Goal: Task Accomplishment & Management: Manage account settings

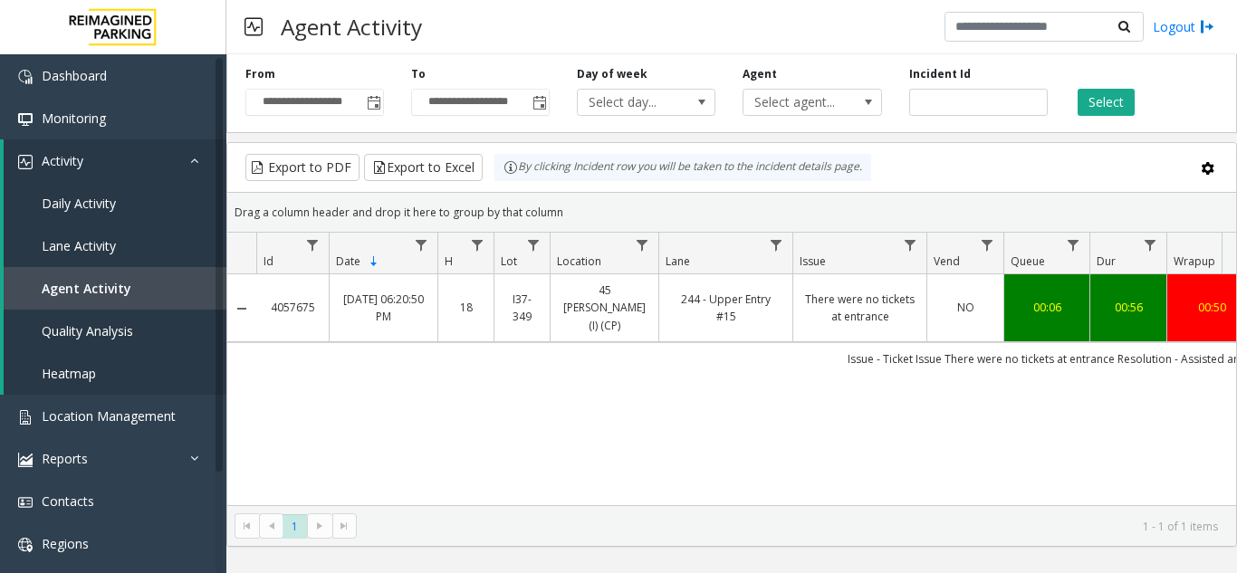
scroll to position [0, 336]
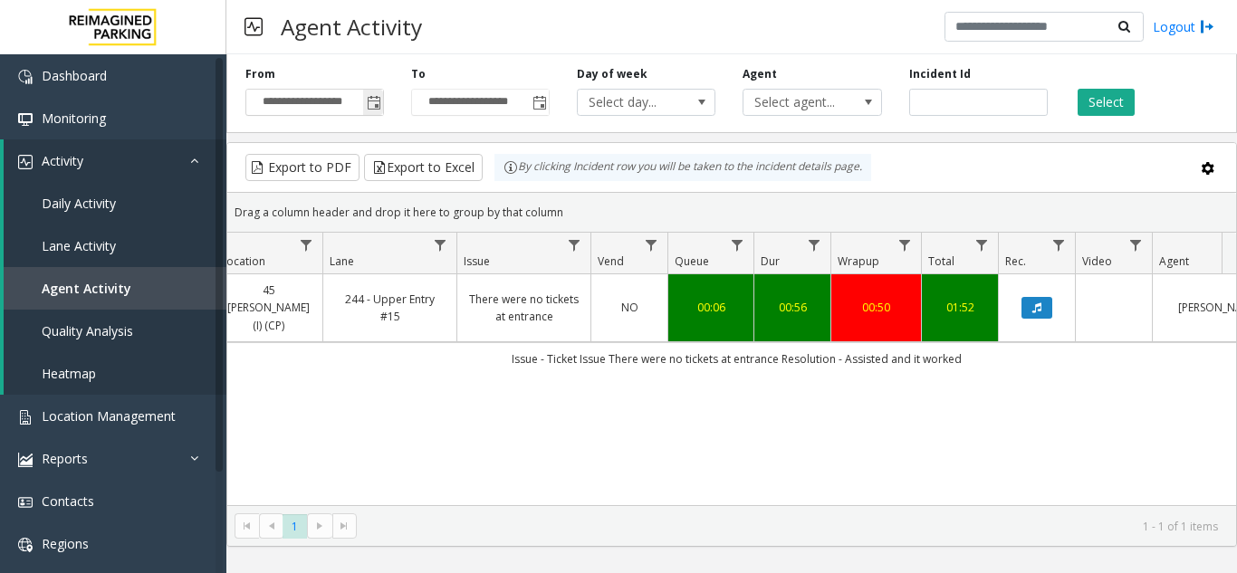
click at [380, 101] on span "Toggle popup" at bounding box center [374, 103] width 14 height 14
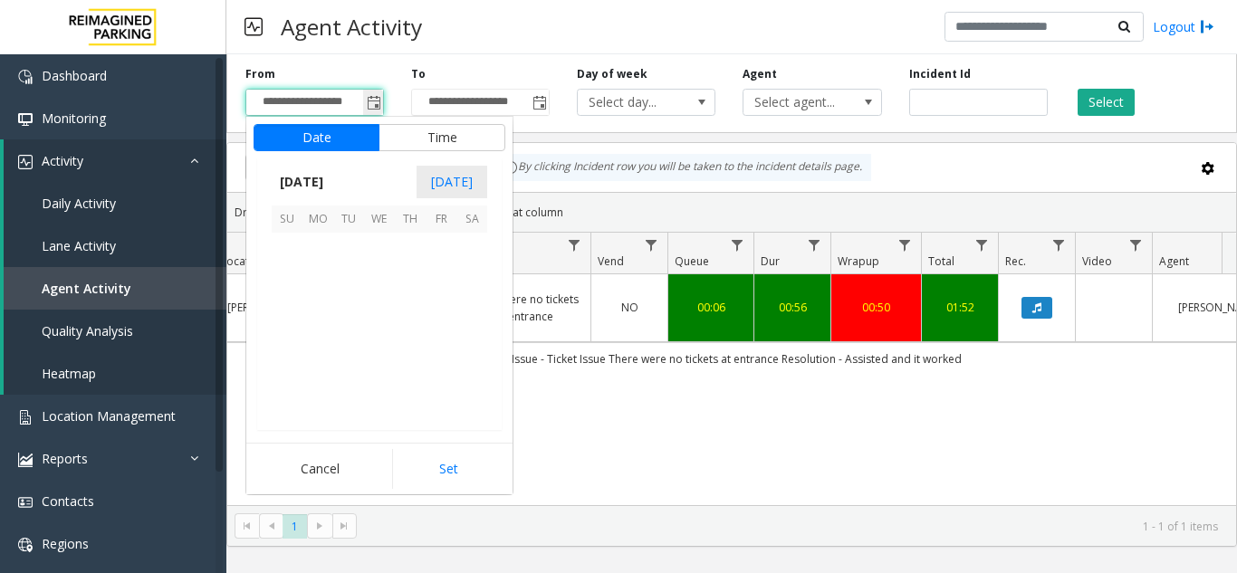
scroll to position [324880, 0]
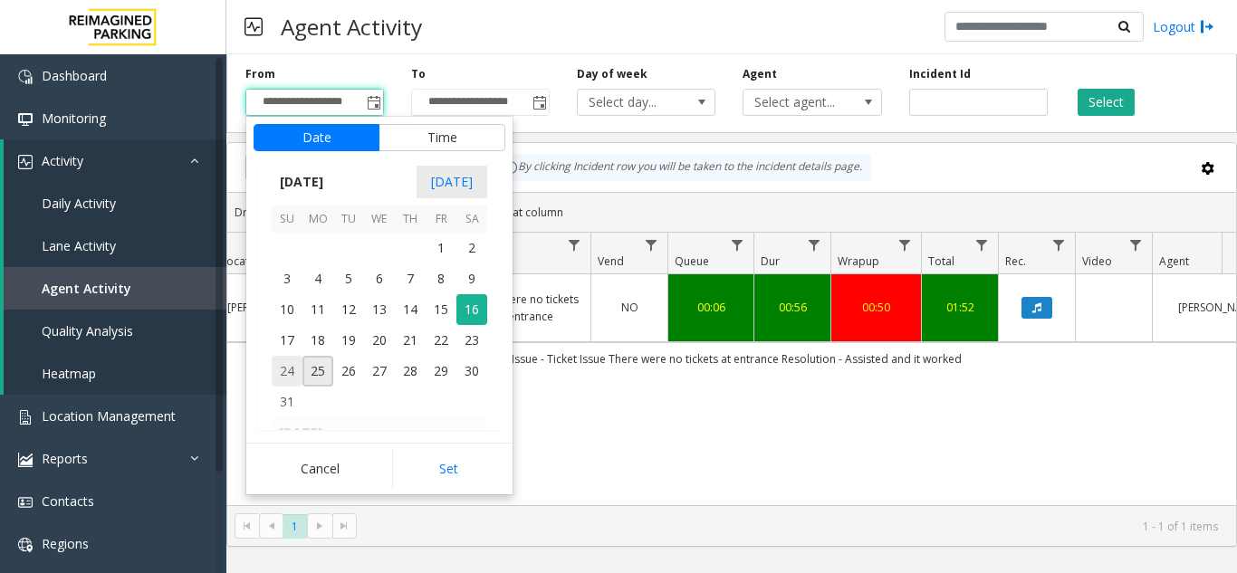
click at [293, 371] on span "24" at bounding box center [287, 371] width 31 height 31
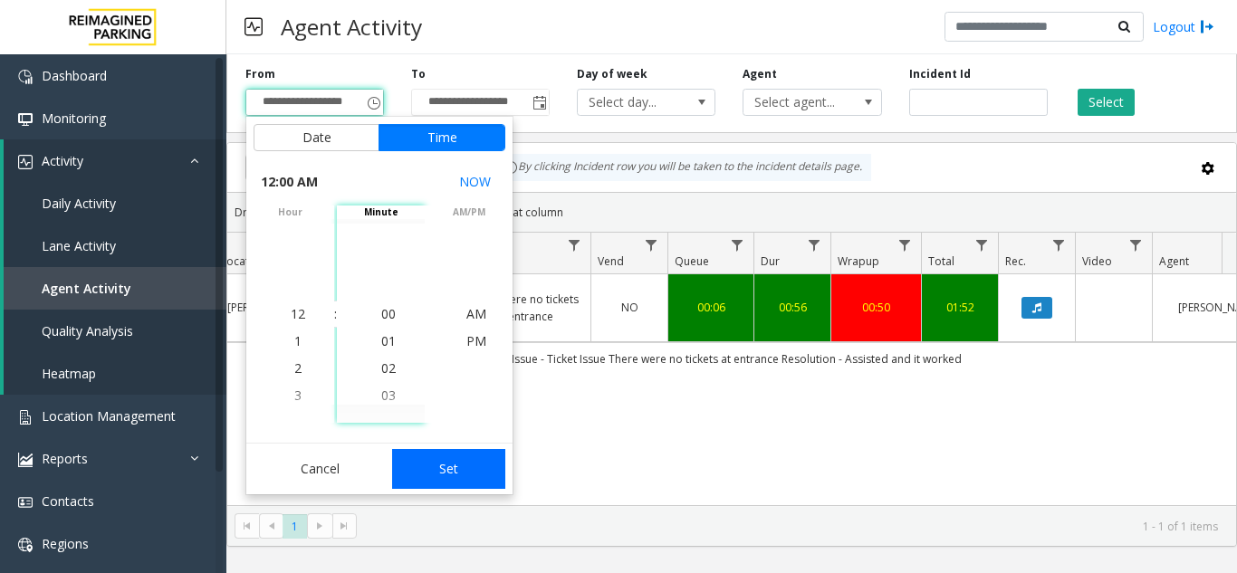
click at [432, 455] on button "Set" at bounding box center [449, 469] width 114 height 40
type input "**********"
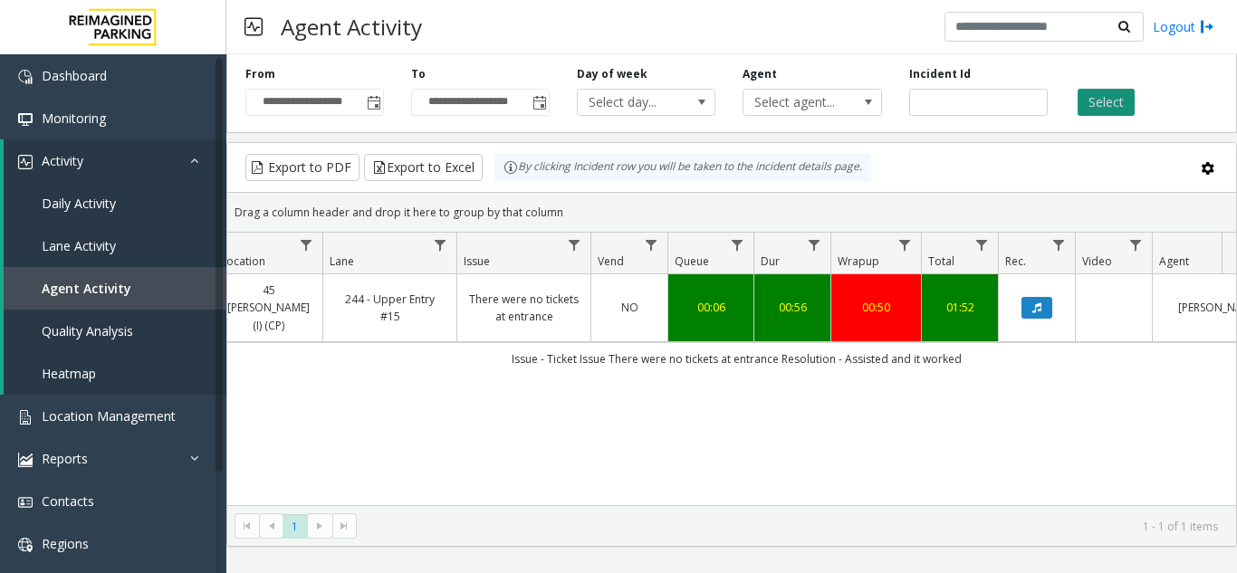
click at [1103, 103] on button "Select" at bounding box center [1106, 102] width 57 height 27
click at [534, 109] on span "Toggle popup" at bounding box center [540, 103] width 14 height 14
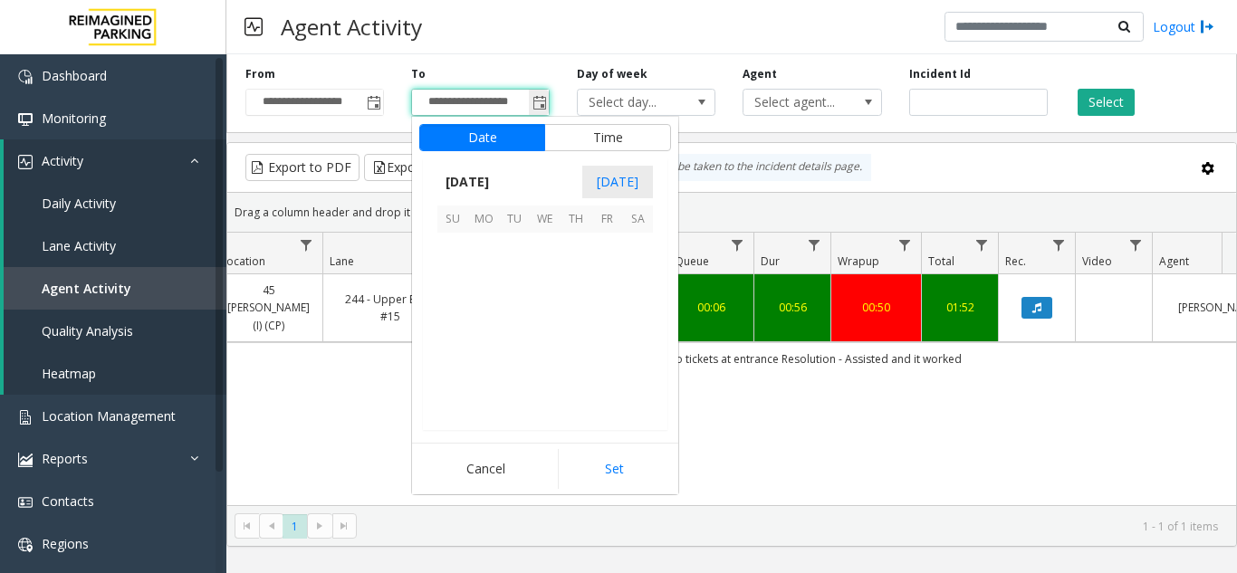
scroll to position [27, 0]
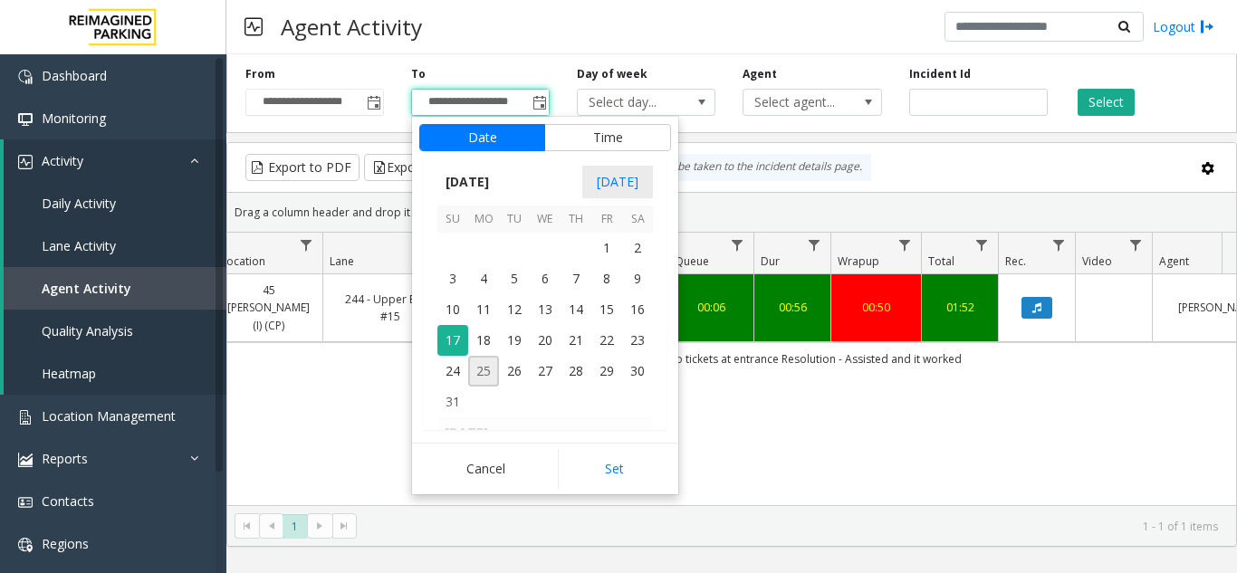
click at [478, 367] on span "25" at bounding box center [483, 371] width 31 height 31
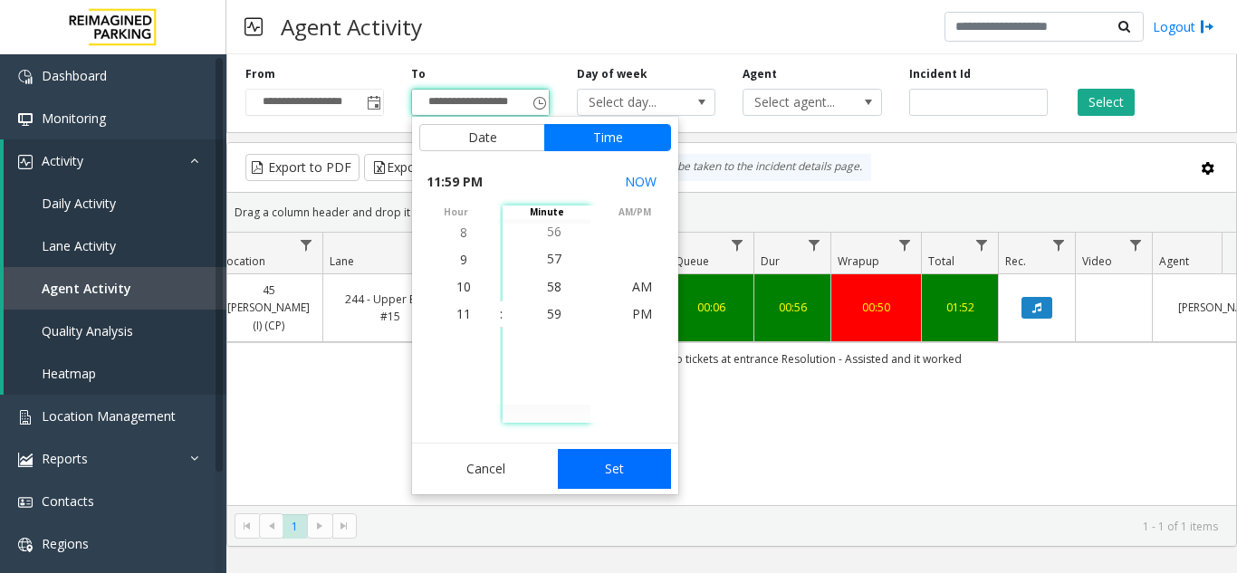
click at [593, 459] on button "Set" at bounding box center [615, 469] width 114 height 40
type input "**********"
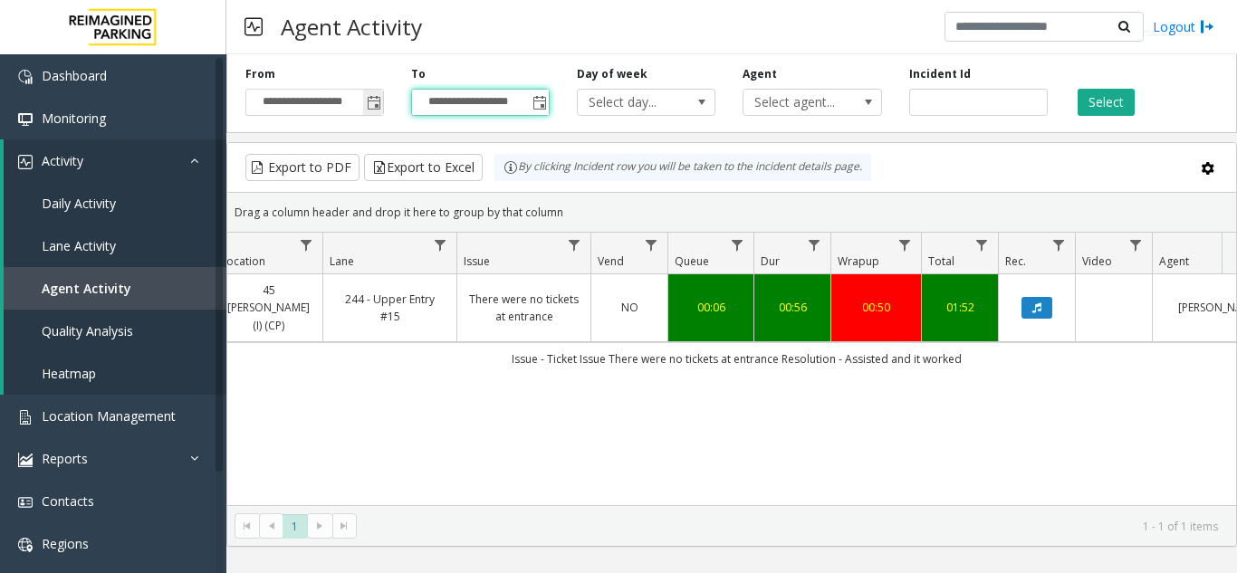
click at [367, 110] on span "Toggle popup" at bounding box center [374, 103] width 14 height 14
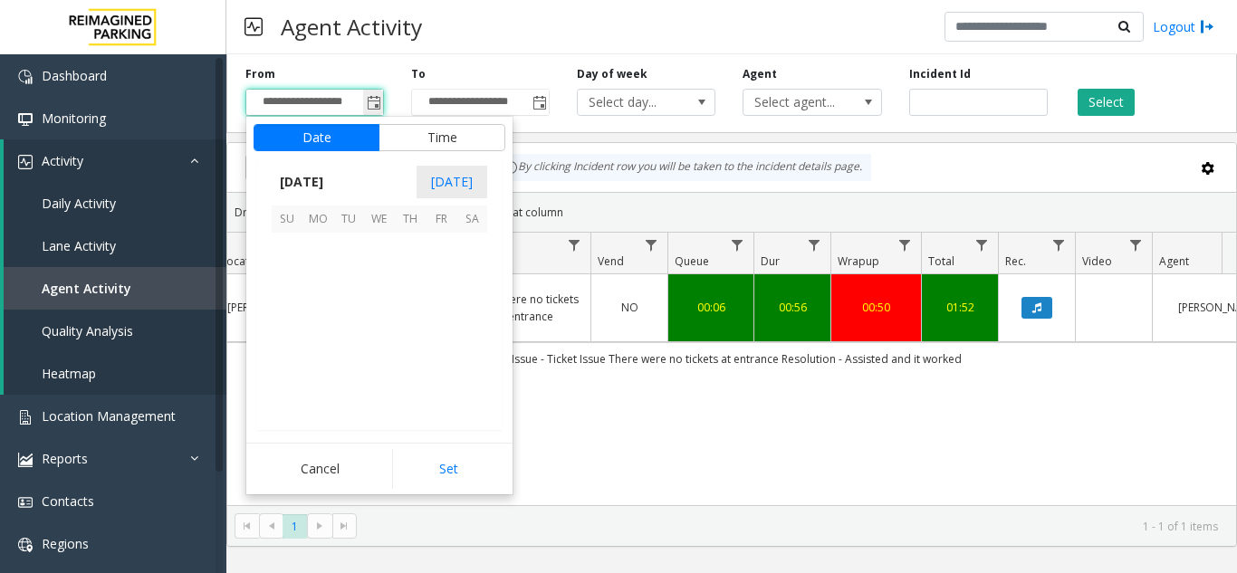
scroll to position [324880, 0]
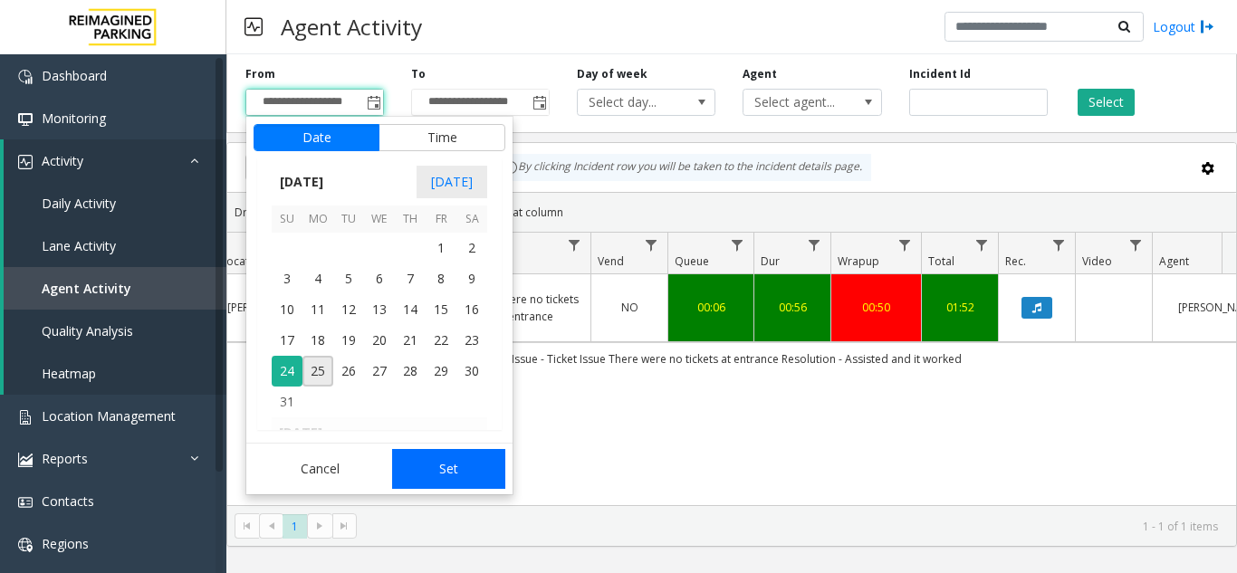
click at [444, 480] on button "Set" at bounding box center [449, 469] width 114 height 40
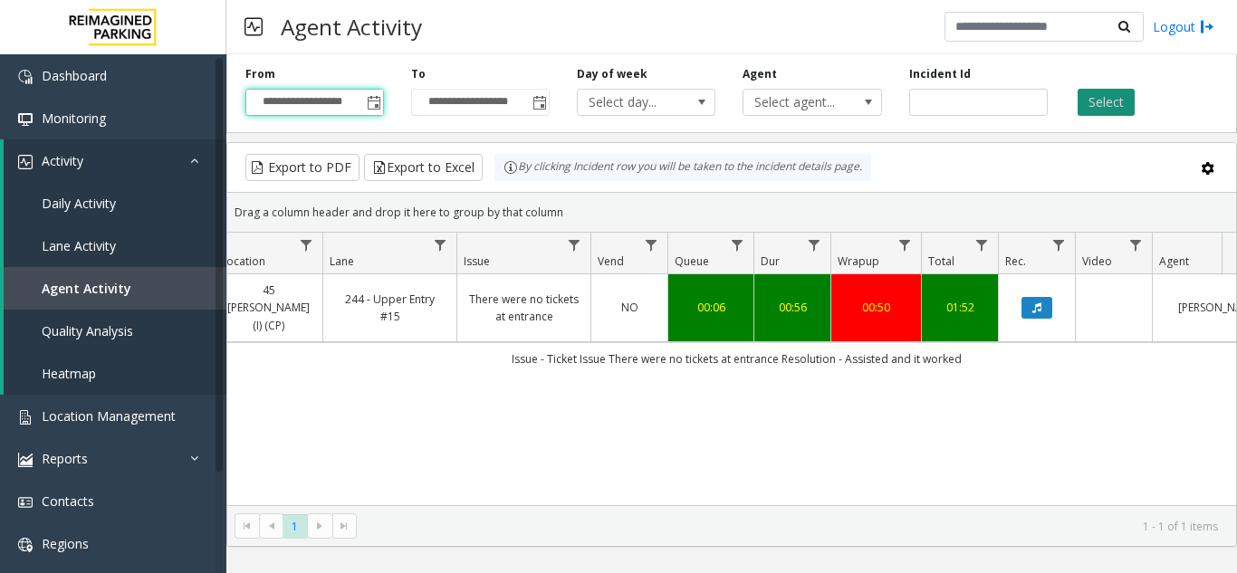
click at [1121, 106] on button "Select" at bounding box center [1106, 102] width 57 height 27
click at [113, 413] on span "Location Management" at bounding box center [109, 416] width 134 height 17
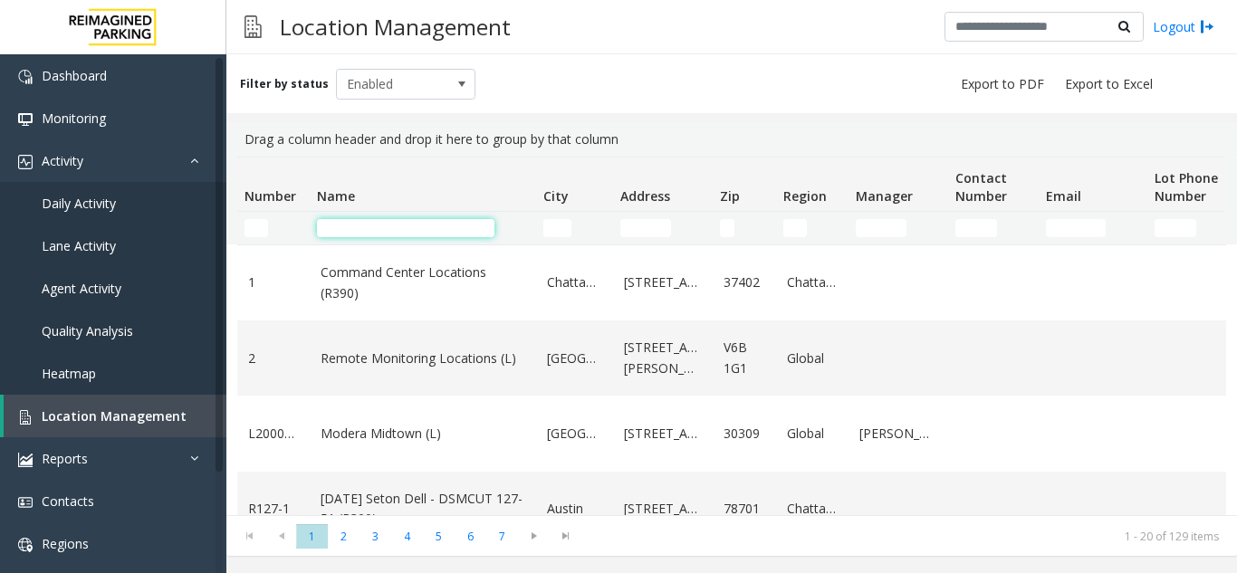
click at [380, 236] on input "Name Filter" at bounding box center [406, 228] width 178 height 18
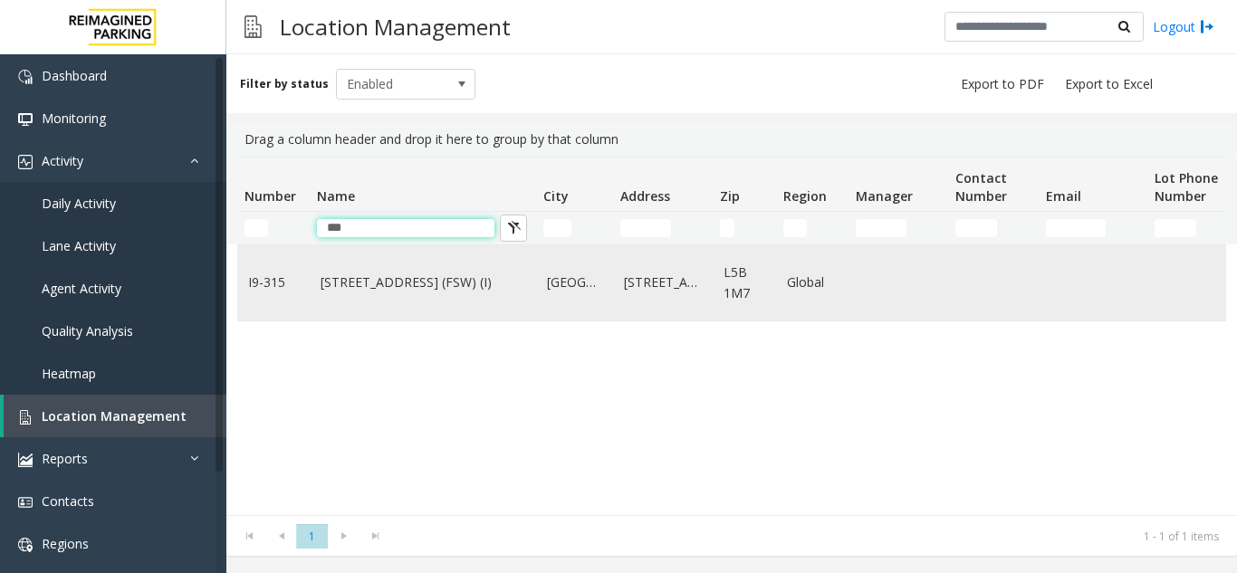
type input "***"
click at [408, 313] on td "[STREET_ADDRESS] (FSW) (I)" at bounding box center [423, 282] width 226 height 75
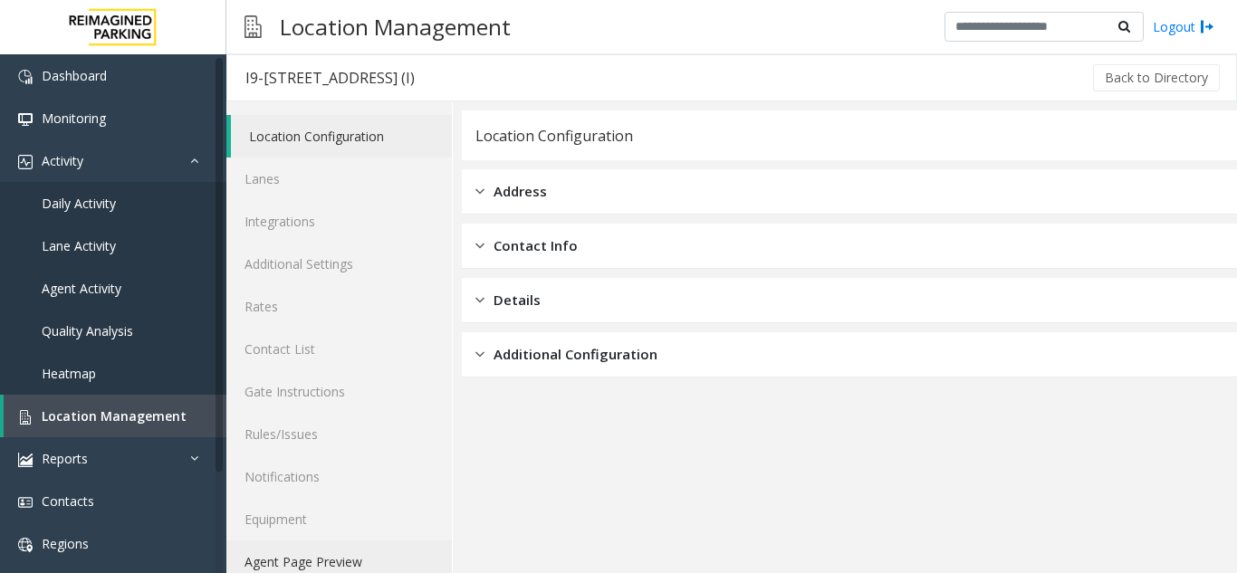
click at [330, 563] on link "Agent Page Preview" at bounding box center [339, 562] width 226 height 43
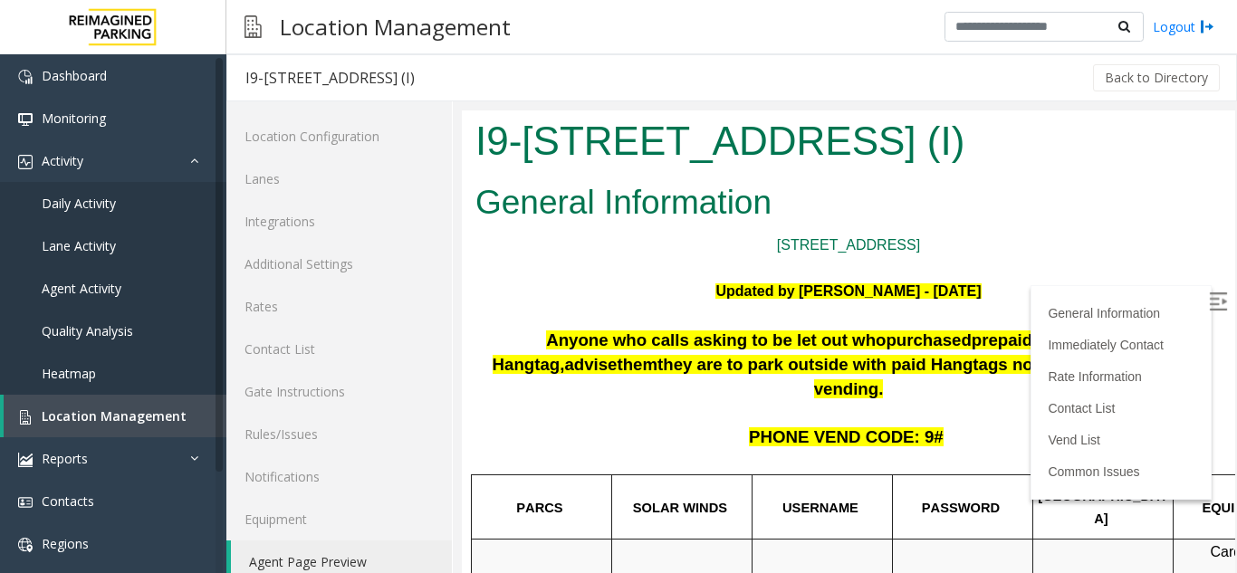
scroll to position [91, 0]
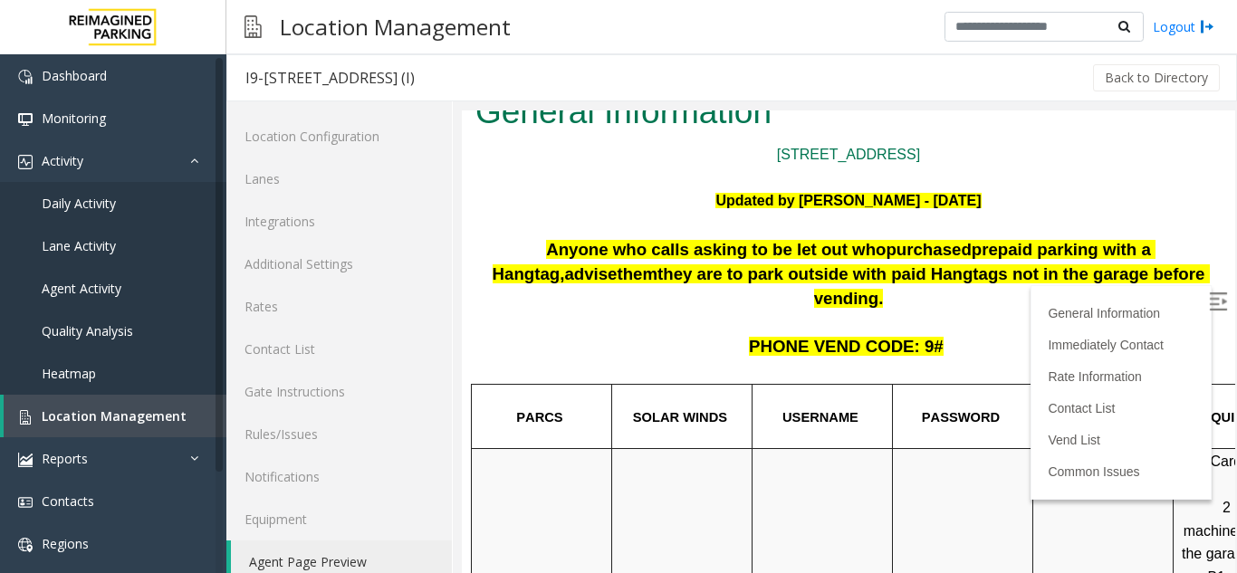
click at [1207, 294] on label at bounding box center [1220, 304] width 27 height 27
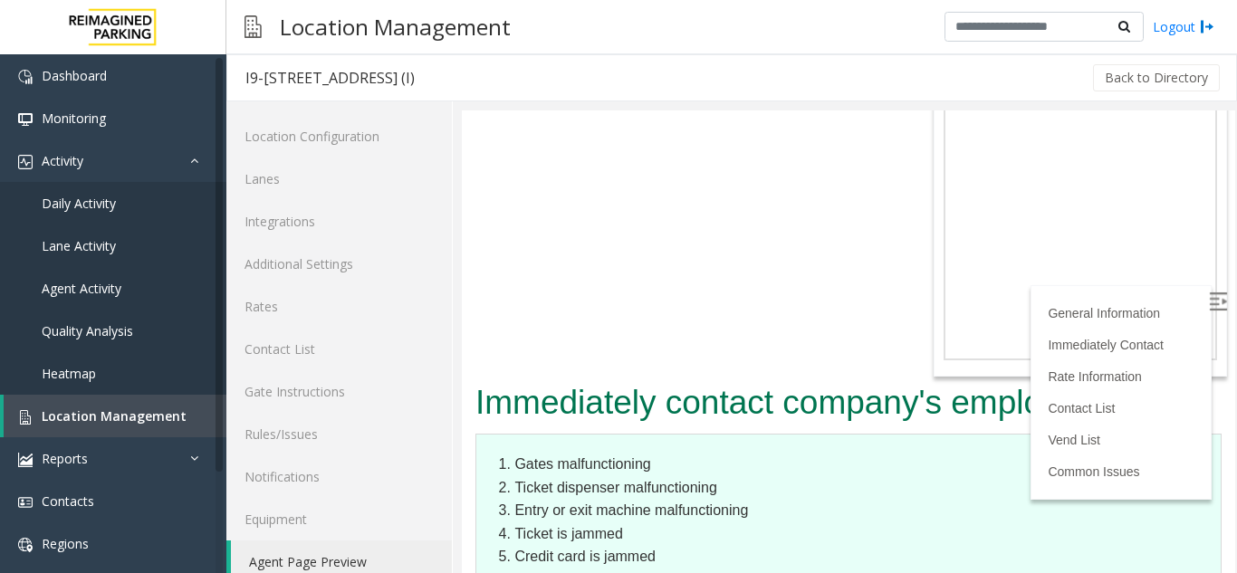
scroll to position [1721, 0]
click at [1187, 34] on link "Logout" at bounding box center [1184, 26] width 62 height 19
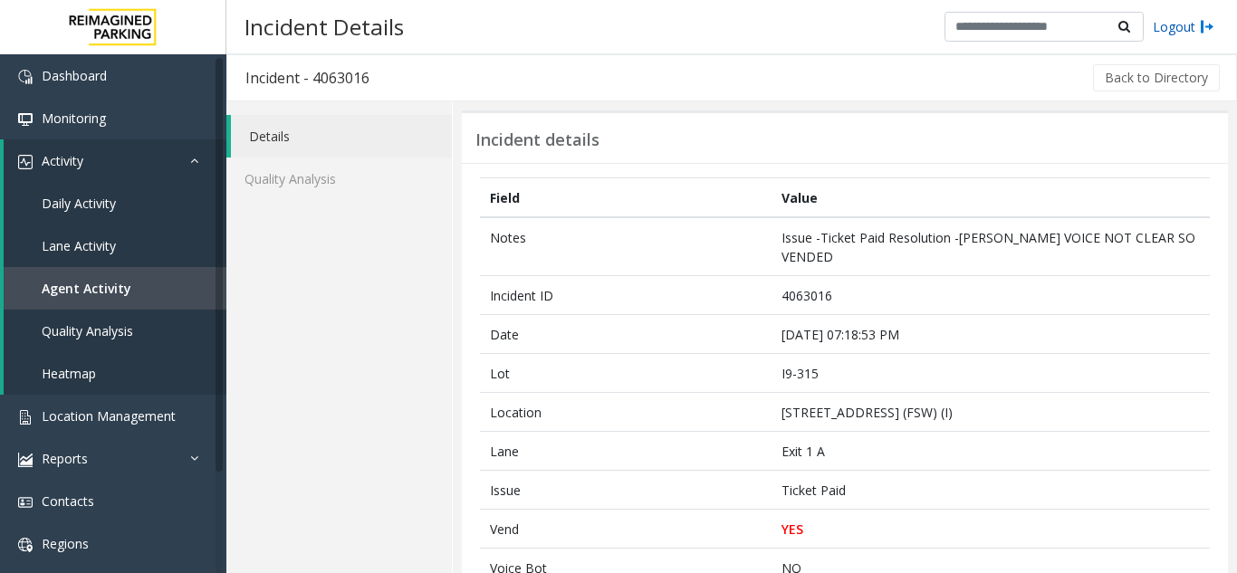
click at [1196, 32] on link "Logout" at bounding box center [1184, 26] width 62 height 19
